Goal: Information Seeking & Learning: Check status

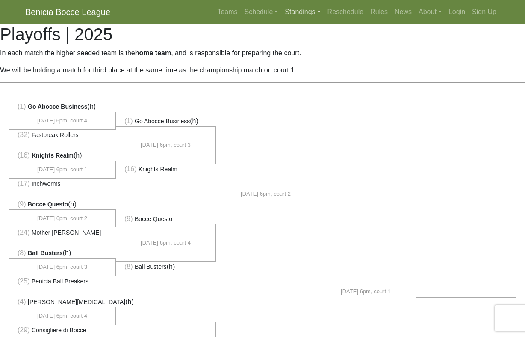
click at [302, 10] on link "Standings" at bounding box center [303, 11] width 42 height 17
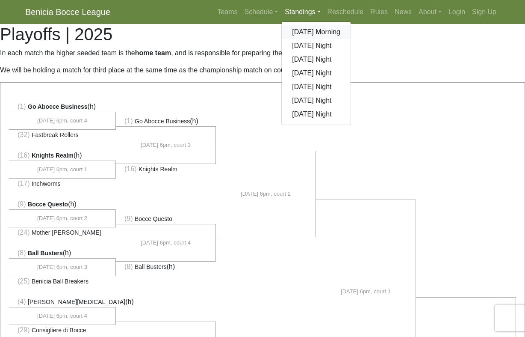
click at [300, 29] on link "[DATE] Morning" at bounding box center [316, 32] width 69 height 14
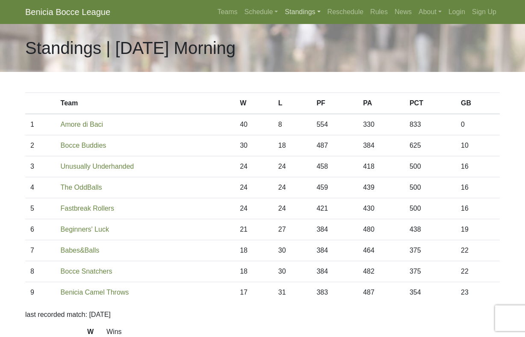
click at [304, 13] on link "Standings" at bounding box center [303, 11] width 42 height 17
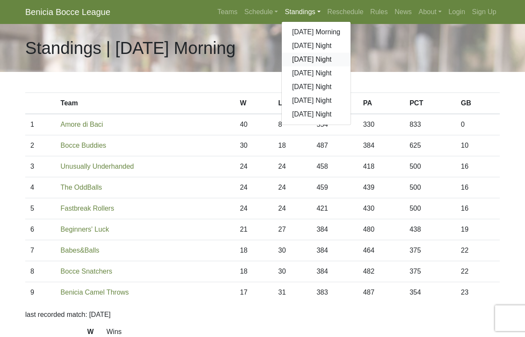
click at [304, 59] on link "[DATE] Night" at bounding box center [316, 60] width 69 height 14
